Goal: Task Accomplishment & Management: Use online tool/utility

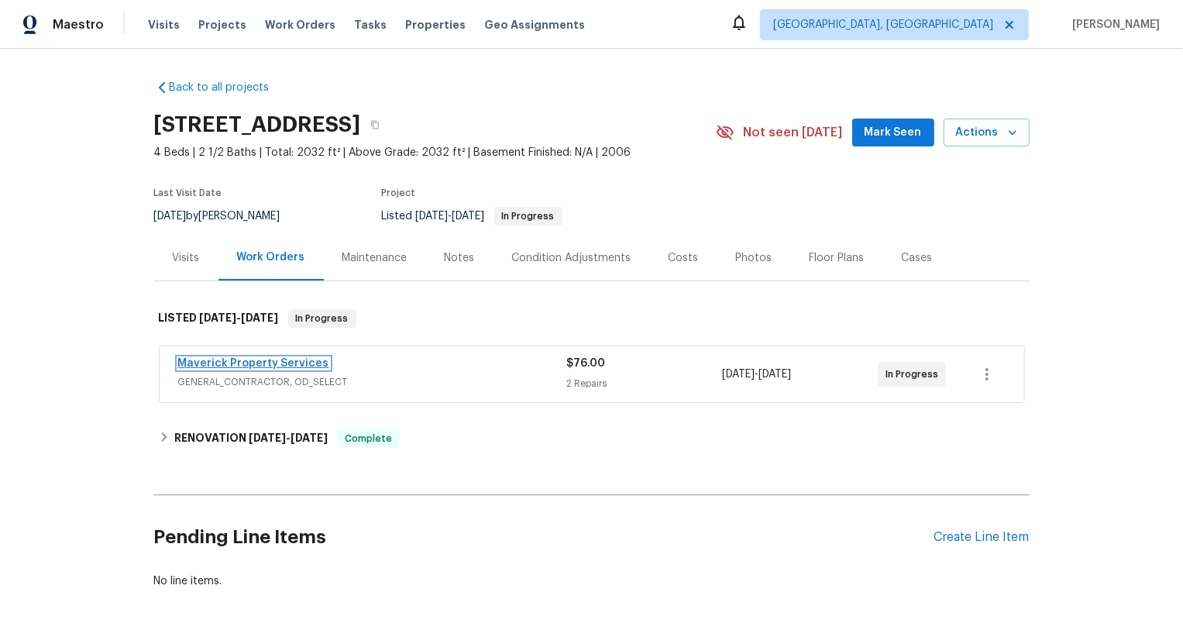
click at [241, 365] on link "Maverick Property Services" at bounding box center [253, 363] width 151 height 11
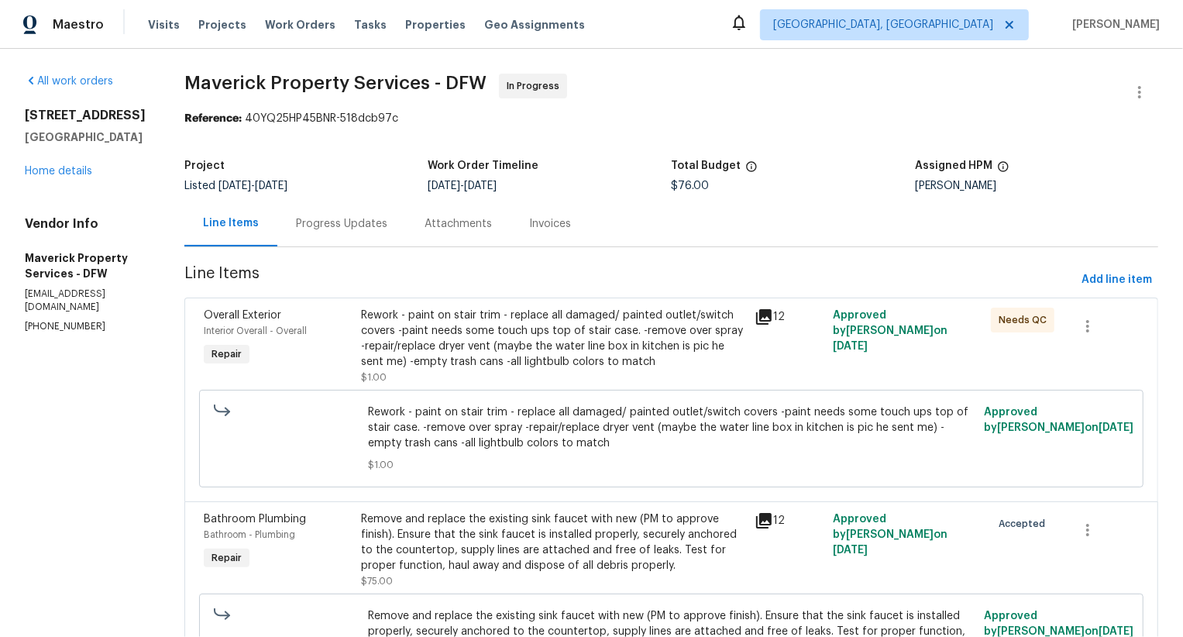
click at [406, 224] on div "Progress Updates" at bounding box center [341, 224] width 129 height 46
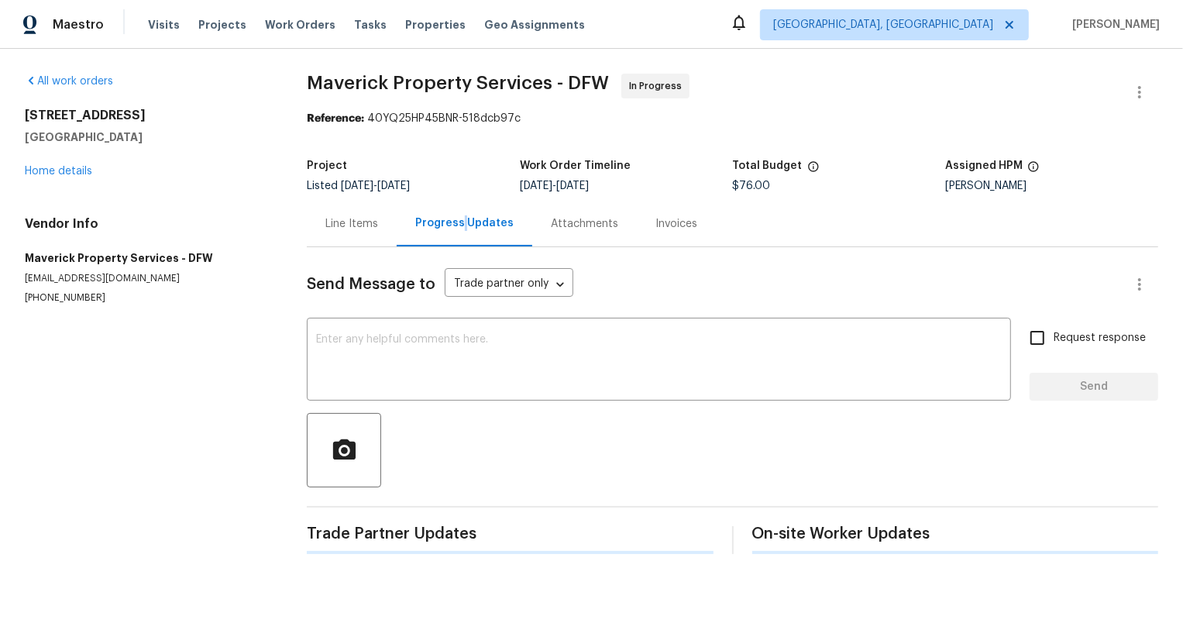
click at [460, 224] on div "Progress Updates" at bounding box center [464, 223] width 98 height 16
click at [387, 222] on div "Line Items" at bounding box center [352, 224] width 90 height 46
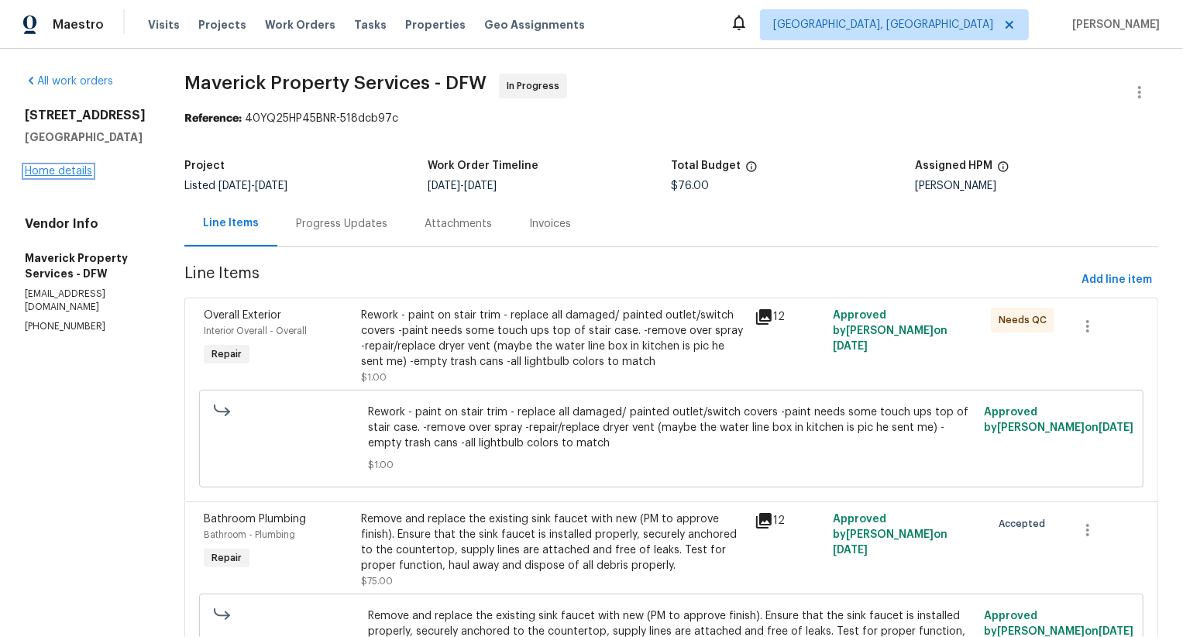
click at [84, 174] on link "Home details" at bounding box center [58, 171] width 67 height 11
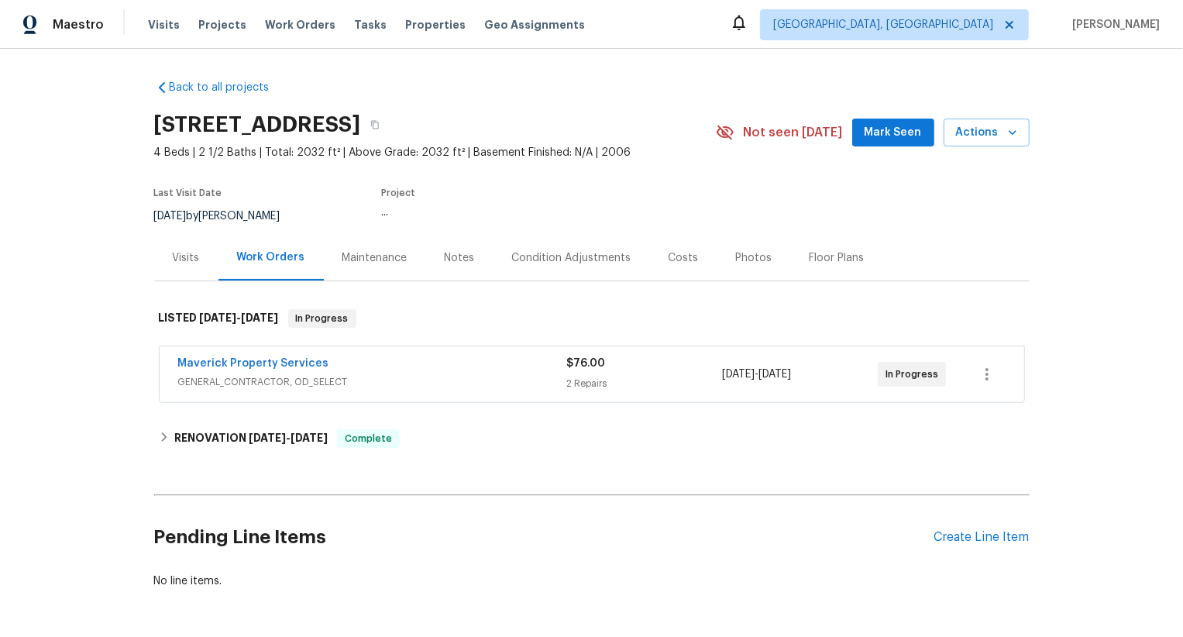
scroll to position [57, 0]
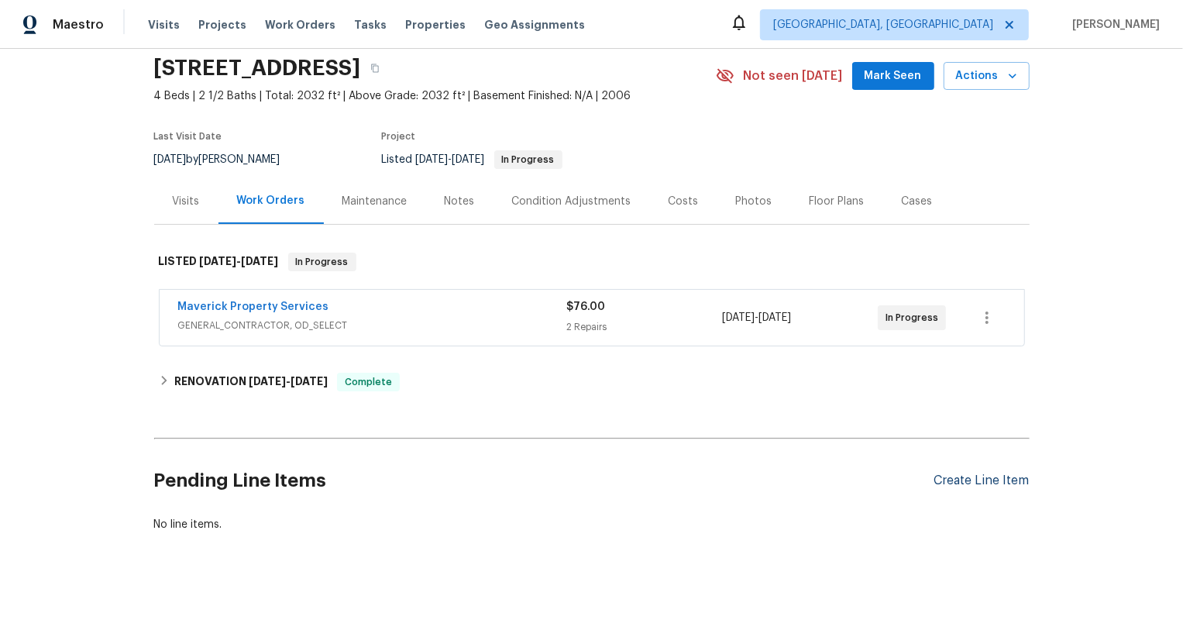
click at [1020, 477] on div "Create Line Item" at bounding box center [982, 481] width 95 height 15
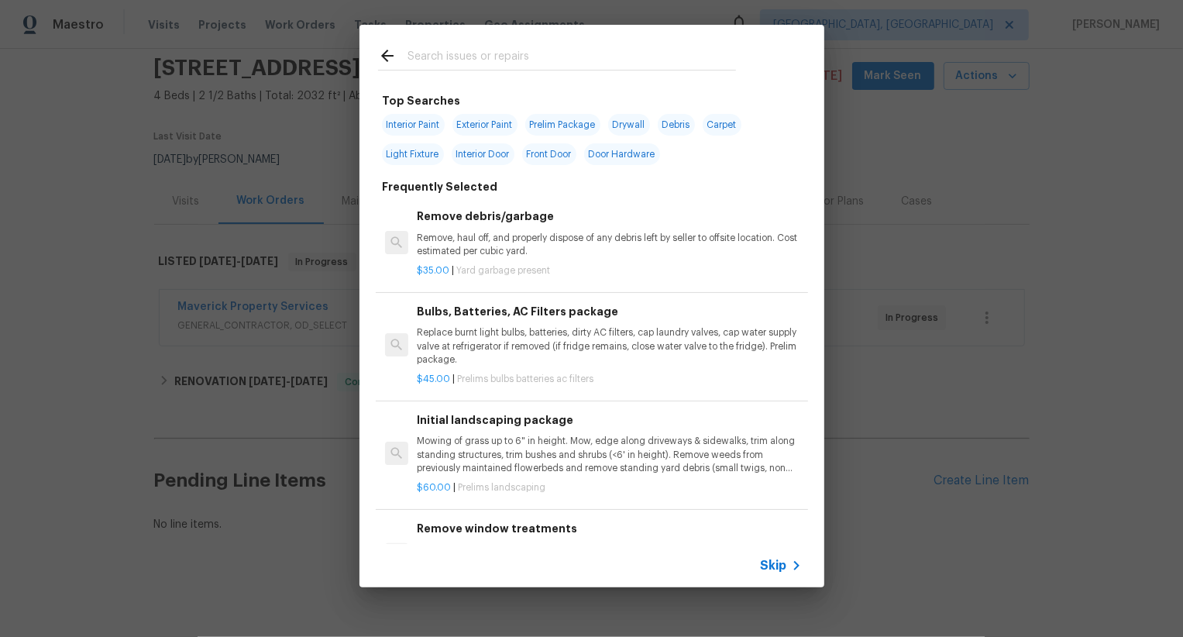
click at [781, 567] on span "Skip" at bounding box center [774, 566] width 26 height 16
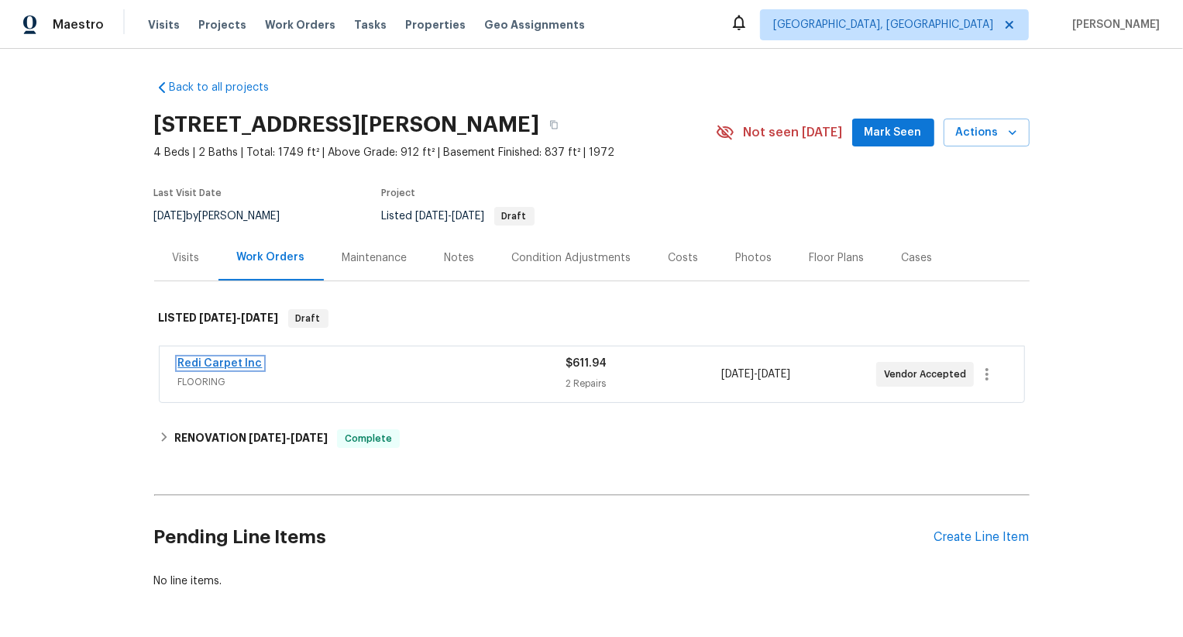
click at [230, 366] on link "Redi Carpet Inc" at bounding box center [220, 363] width 84 height 11
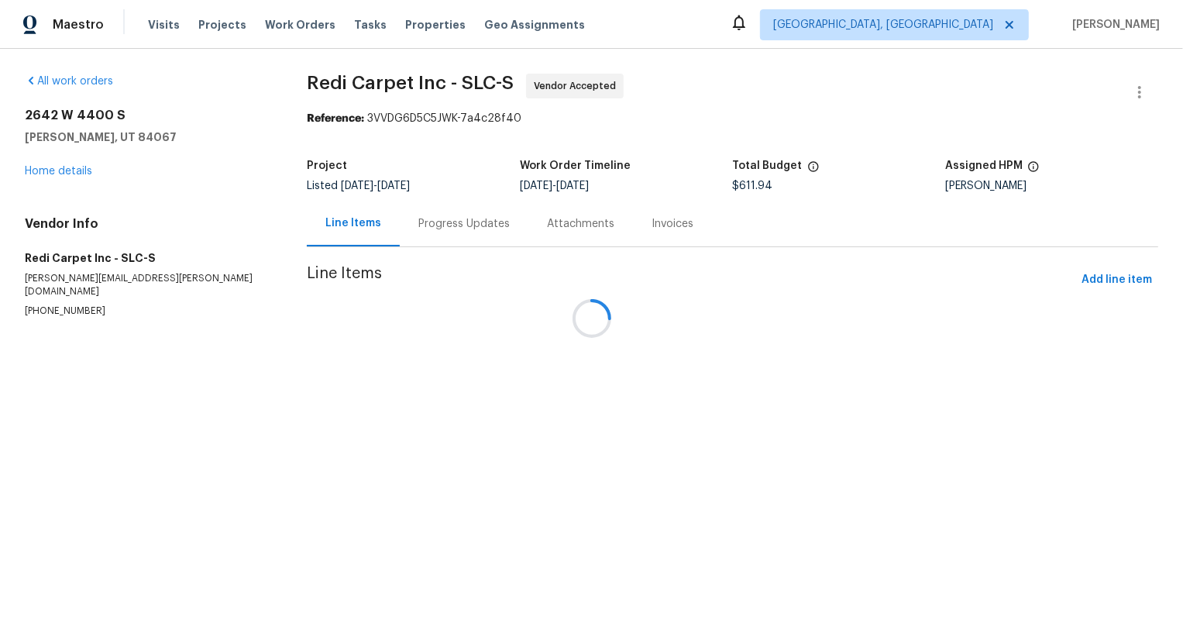
click at [446, 240] on div "Progress Updates" at bounding box center [464, 224] width 129 height 46
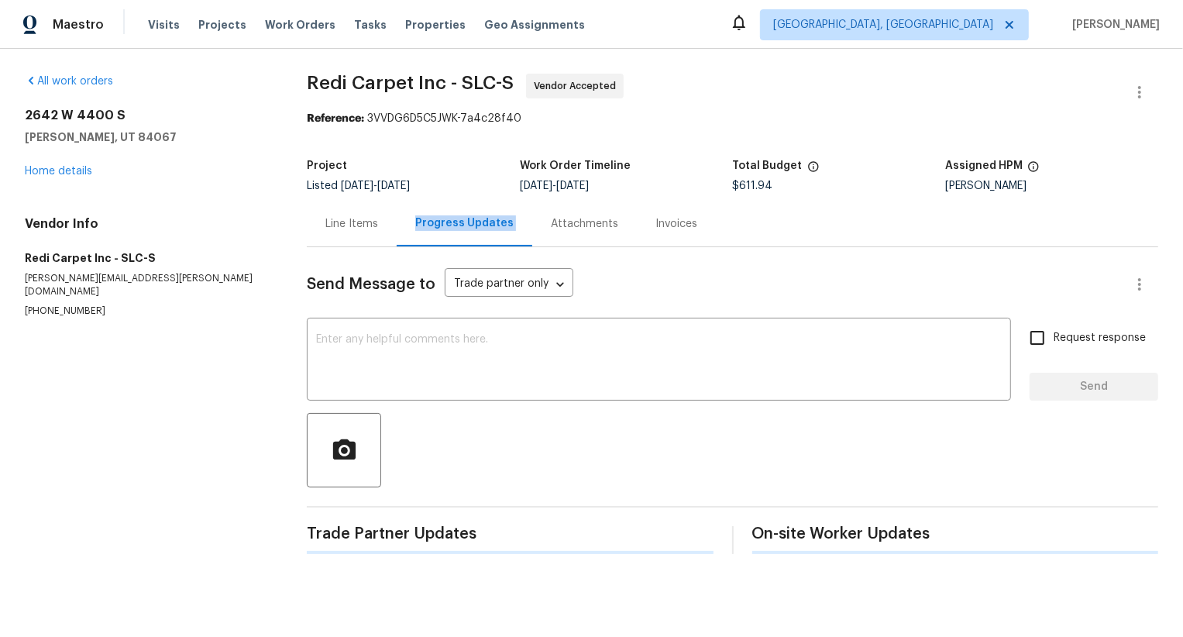
click at [446, 240] on div "Progress Updates" at bounding box center [465, 224] width 136 height 46
click at [453, 233] on div "Progress Updates" at bounding box center [465, 224] width 136 height 46
click at [368, 223] on div "Line Items" at bounding box center [352, 224] width 53 height 16
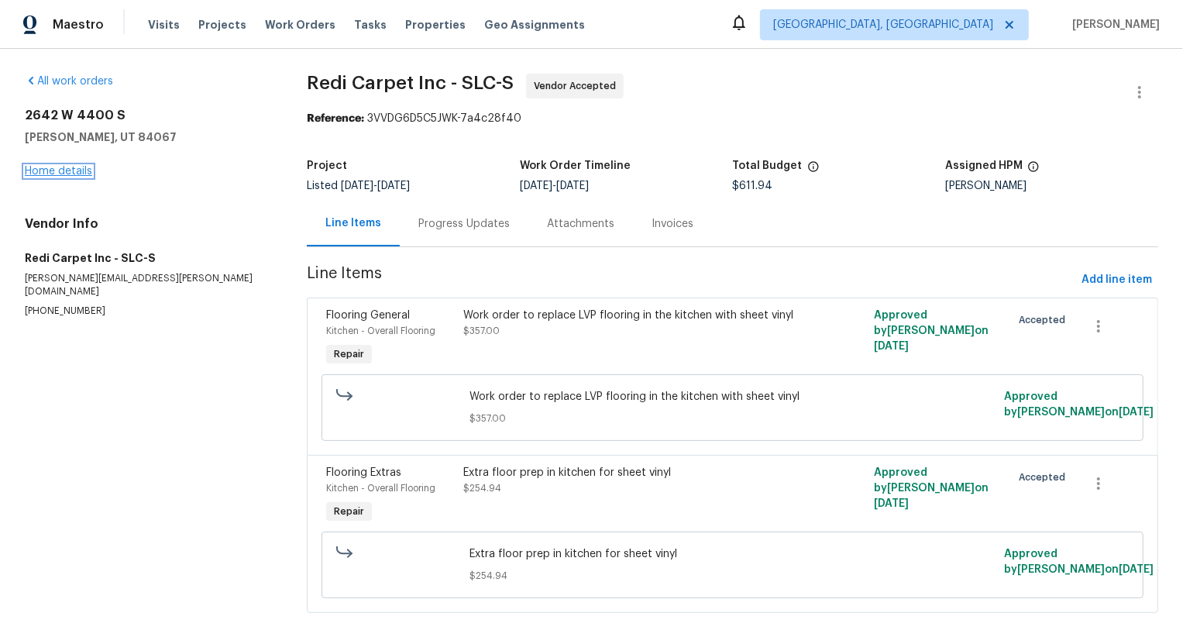
click at [71, 174] on link "Home details" at bounding box center [58, 171] width 67 height 11
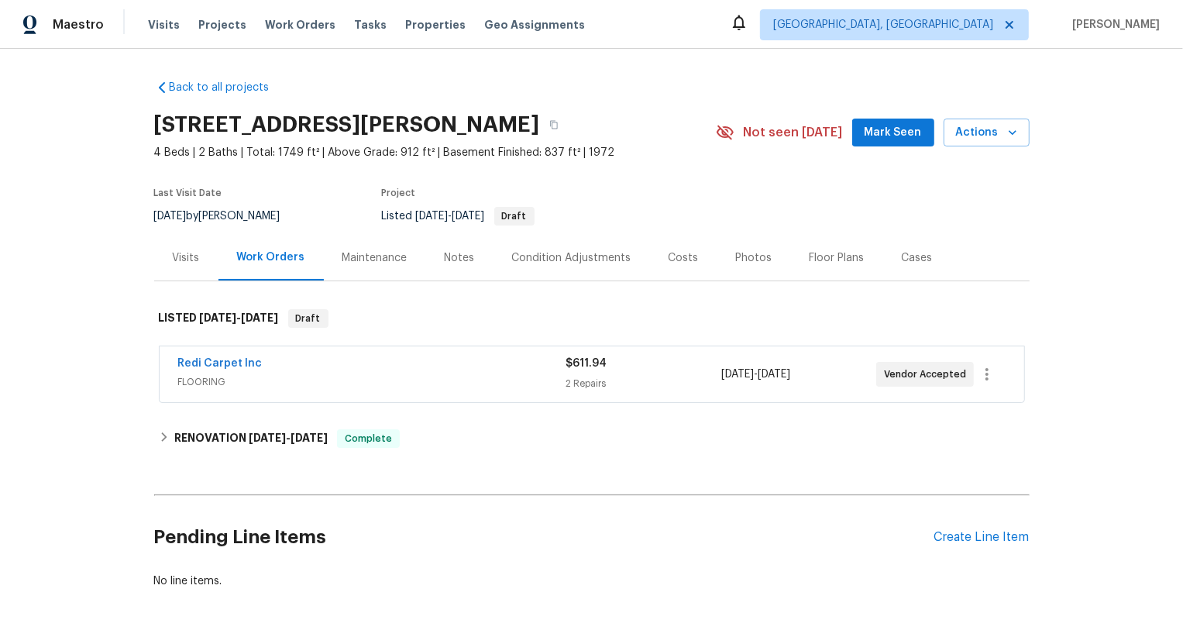
scroll to position [57, 0]
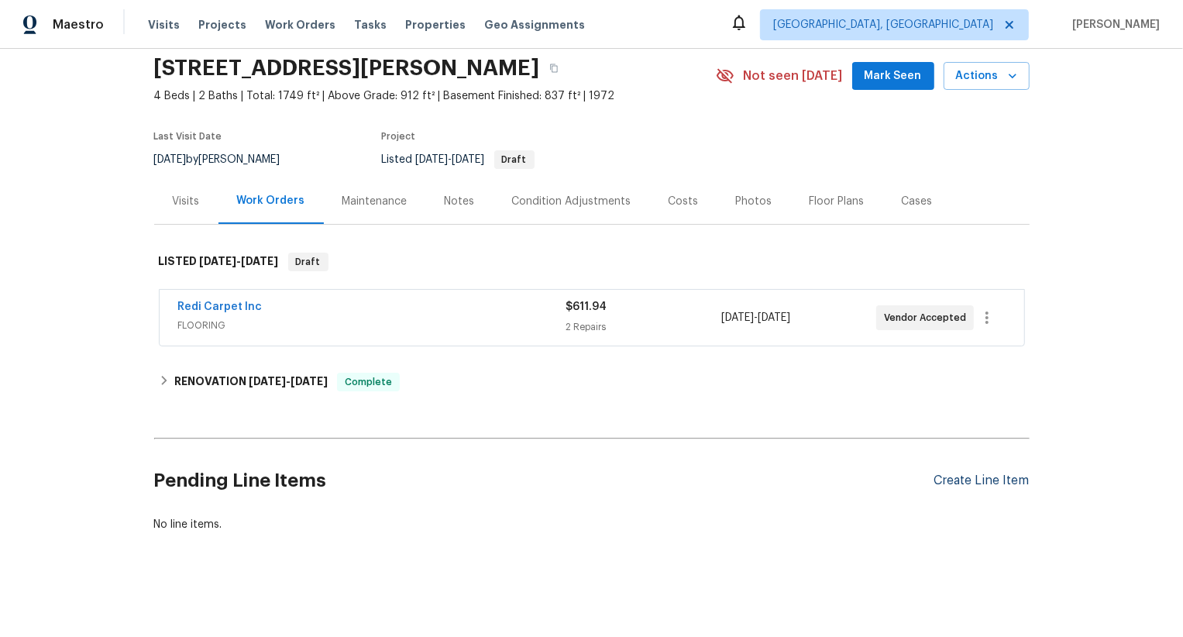
click at [983, 477] on div "Create Line Item" at bounding box center [982, 481] width 95 height 15
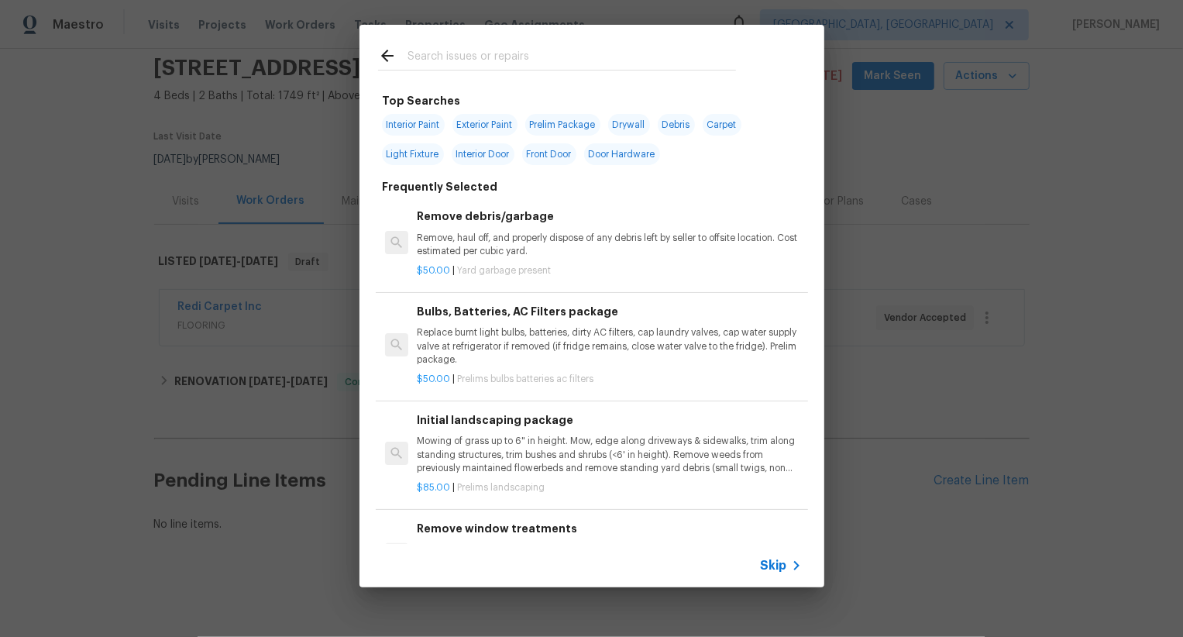
click at [791, 560] on icon at bounding box center [796, 565] width 19 height 19
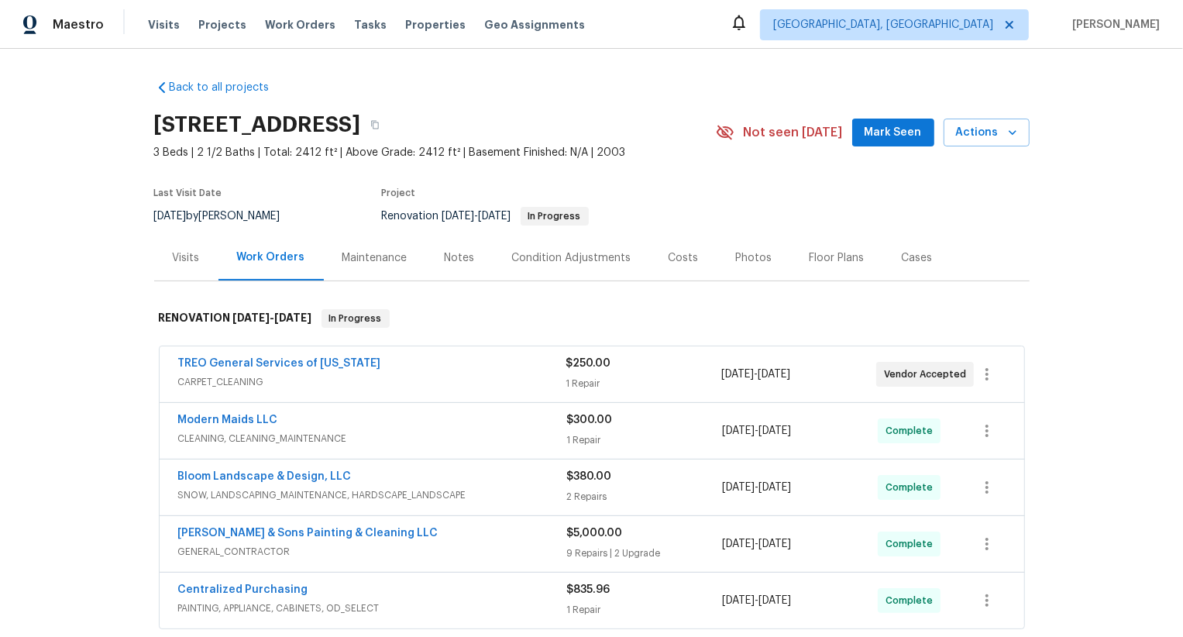
click at [474, 376] on span "CARPET_CLEANING" at bounding box center [372, 382] width 388 height 16
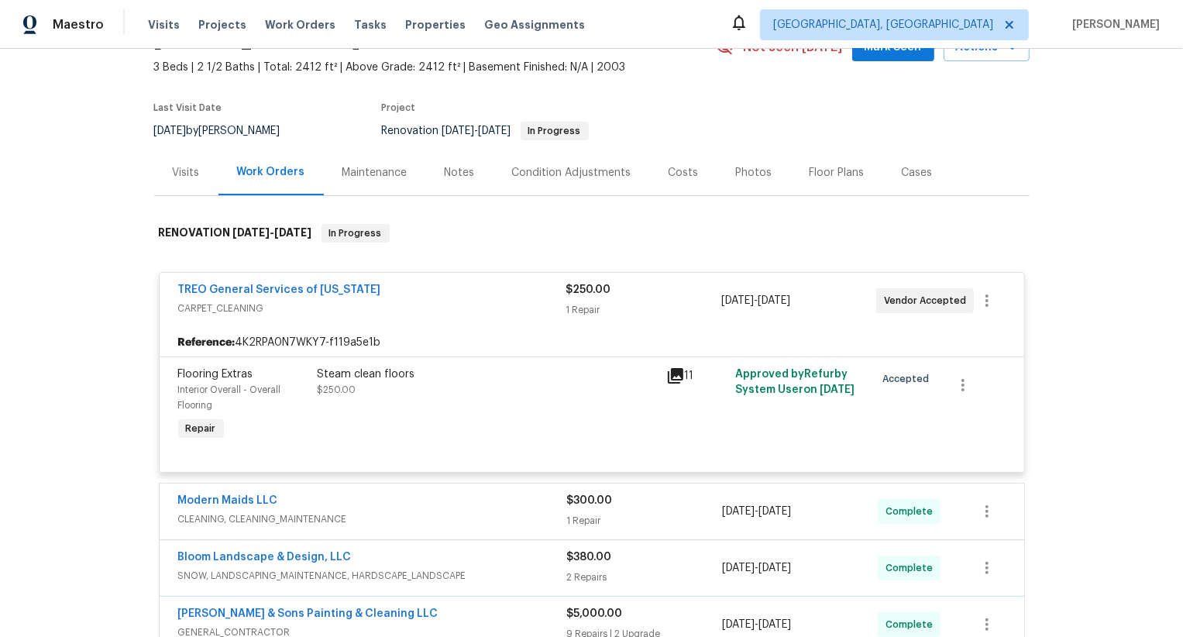
scroll to position [399, 0]
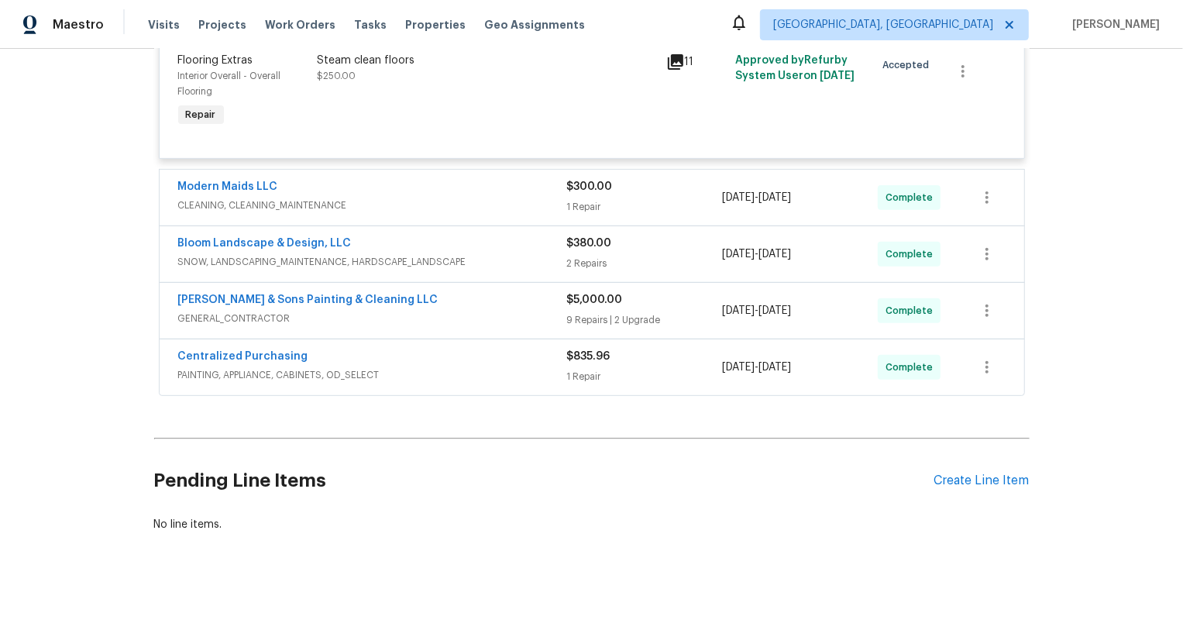
click at [1001, 467] on div "Pending Line Items Create Line Item" at bounding box center [592, 481] width 876 height 72
click at [998, 478] on div "Create Line Item" at bounding box center [982, 481] width 95 height 15
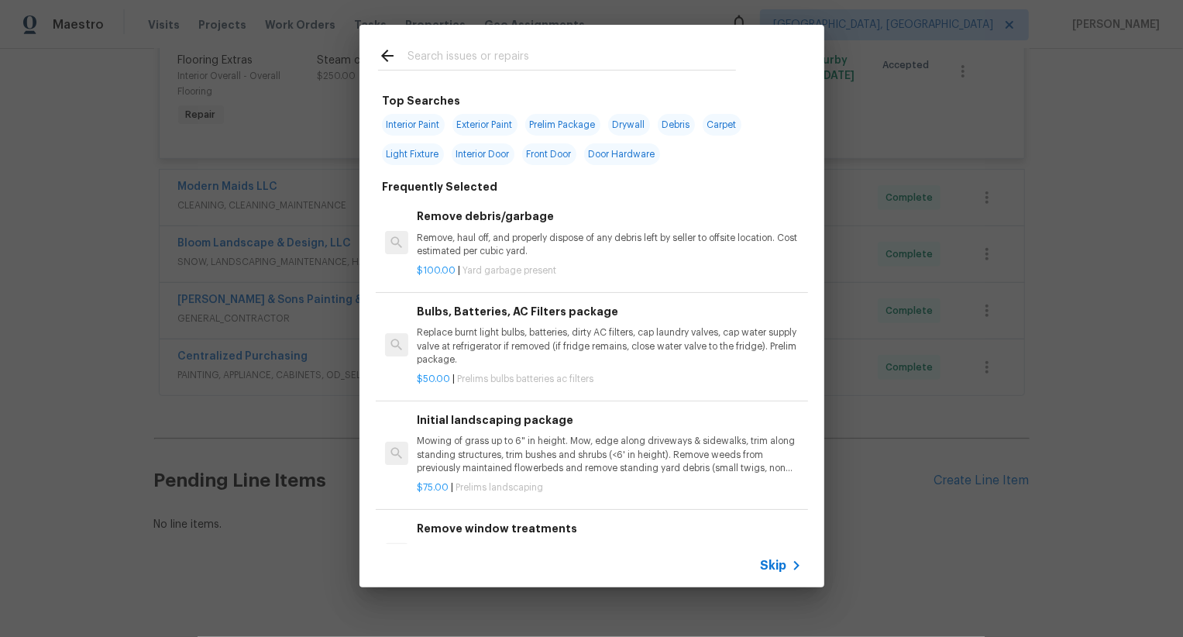
click at [766, 564] on span "Skip" at bounding box center [774, 566] width 26 height 16
